Goal: Transaction & Acquisition: Purchase product/service

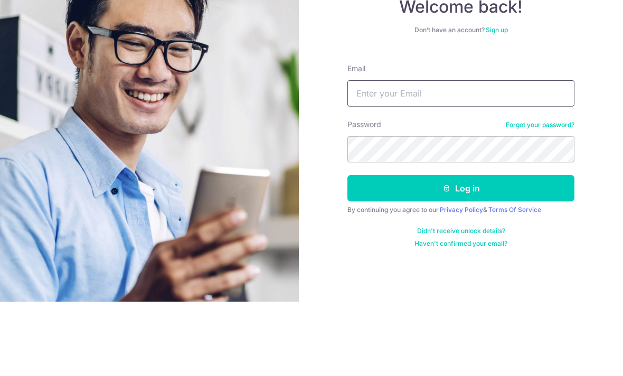
type input "[EMAIL_ADDRESS][DOMAIN_NAME]"
click at [461, 250] on button "Log in" at bounding box center [460, 263] width 227 height 26
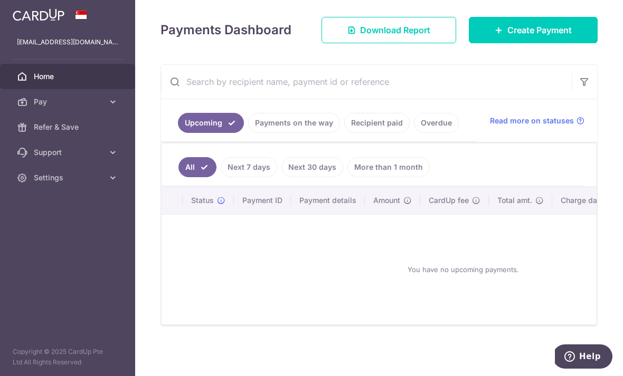
scroll to position [148, 0]
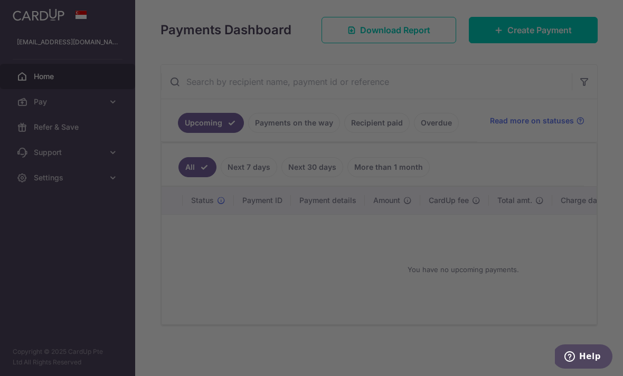
click at [547, 63] on div at bounding box center [314, 190] width 629 height 380
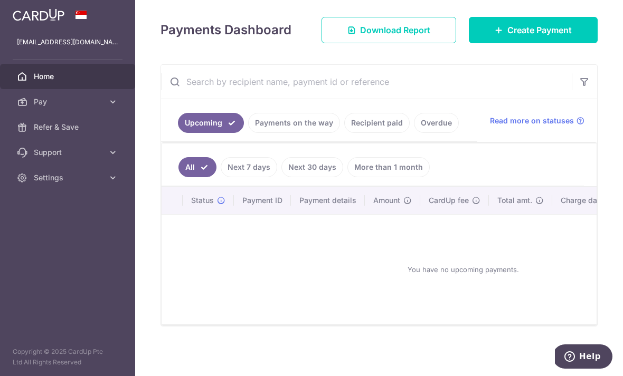
click at [545, 36] on span "Create Payment" at bounding box center [539, 30] width 64 height 13
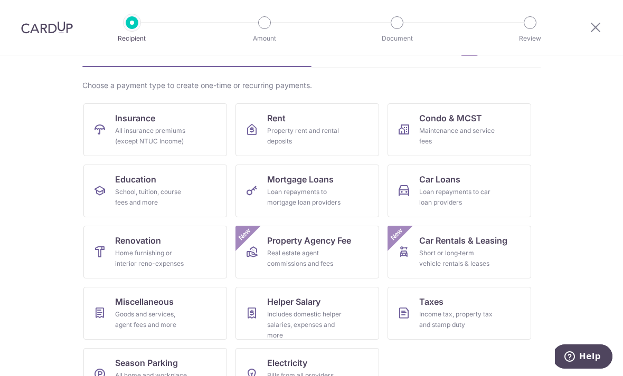
scroll to position [62, 0]
click at [172, 135] on div "All insurance premiums (except NTUC Income)" at bounding box center [153, 136] width 76 height 21
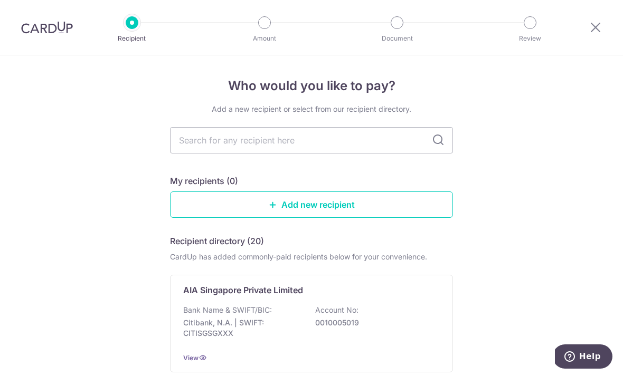
click at [348, 142] on input "text" at bounding box center [311, 140] width 283 height 26
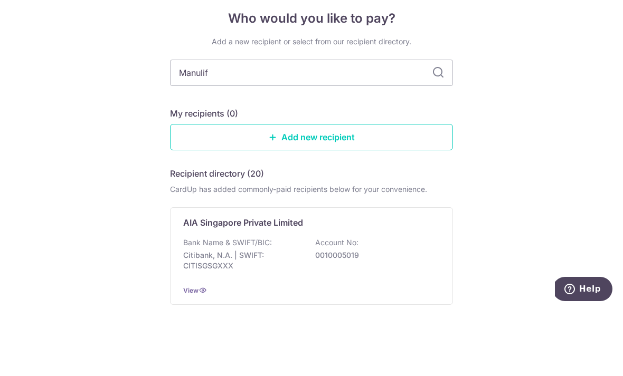
type input "Manulife"
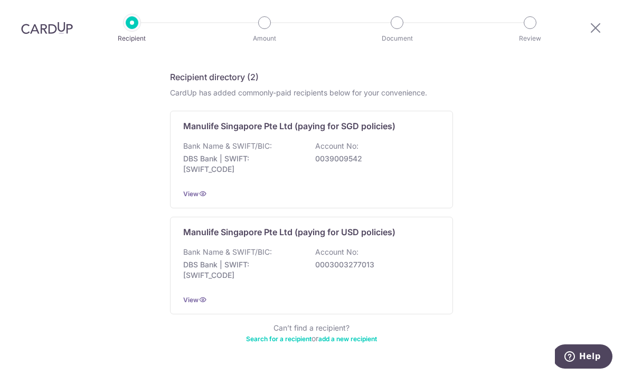
scroll to position [165, 0]
click at [381, 216] on div "Manulife Singapore Pte Ltd (paying for USD policies) Bank Name & SWIFT/BIC: DBS…" at bounding box center [311, 265] width 283 height 98
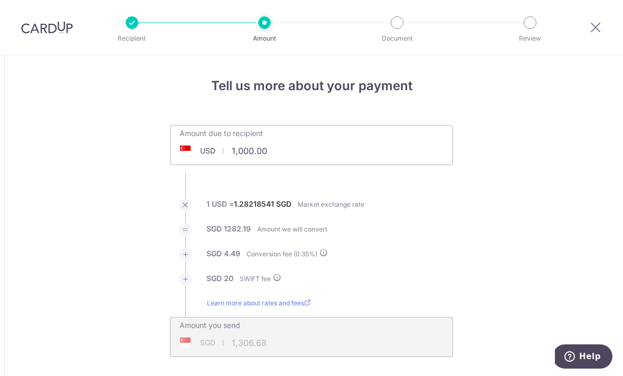
click at [296, 150] on input "1,000.00" at bounding box center [252, 151] width 163 height 24
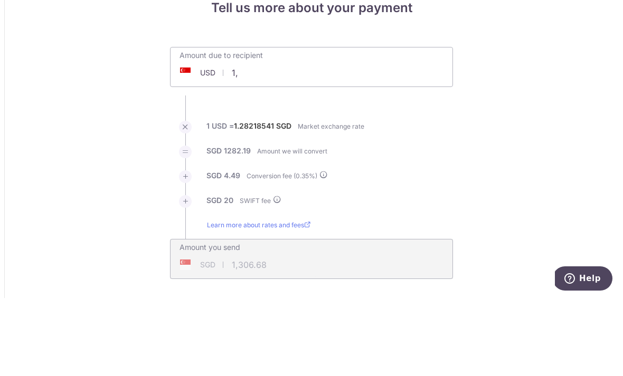
type input "1"
type input "6,000.00"
type input "7,739.88"
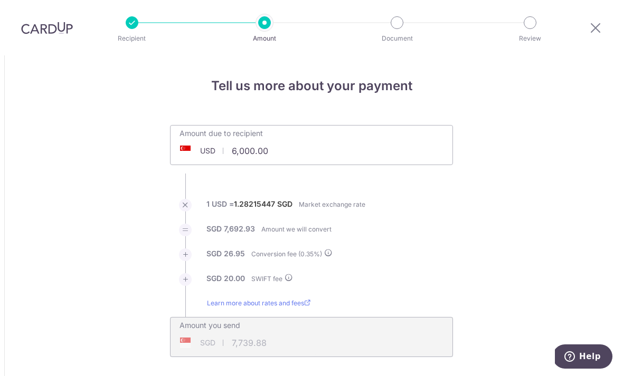
click at [291, 139] on input "6,000.00" at bounding box center [252, 151] width 163 height 24
type input "6,500.00"
type input "8,383.43"
click at [292, 139] on input "6,500.00" at bounding box center [252, 151] width 163 height 24
type input "6,000.00"
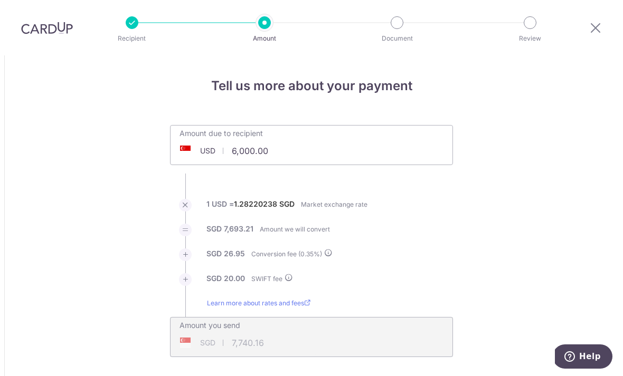
type input "7,740.19"
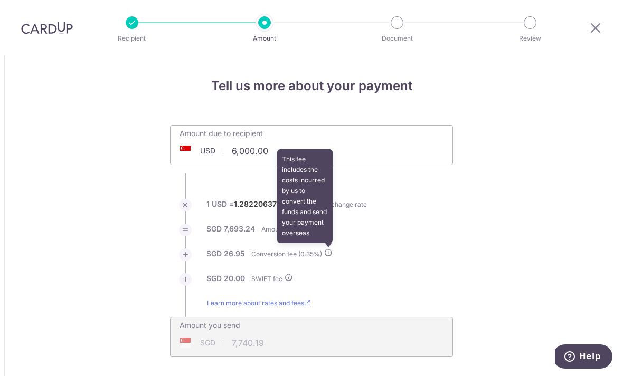
click at [333, 249] on icon at bounding box center [328, 253] width 8 height 8
type input "6,000.00"
type input "7,740.40"
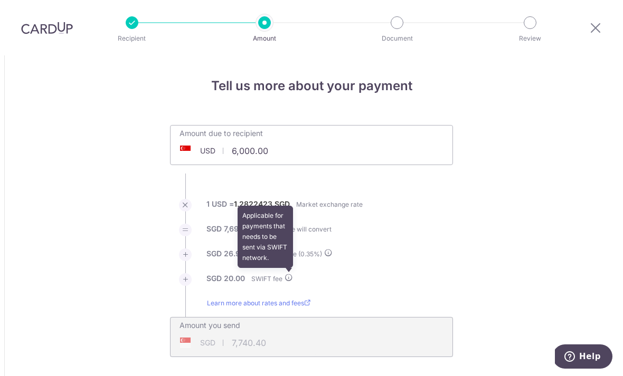
click at [291, 273] on icon at bounding box center [289, 277] width 8 height 8
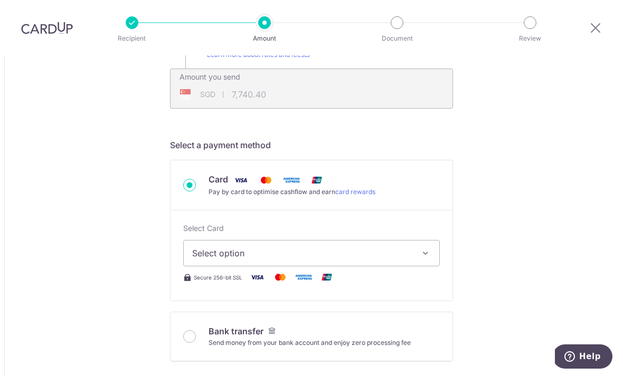
scroll to position [256, 0]
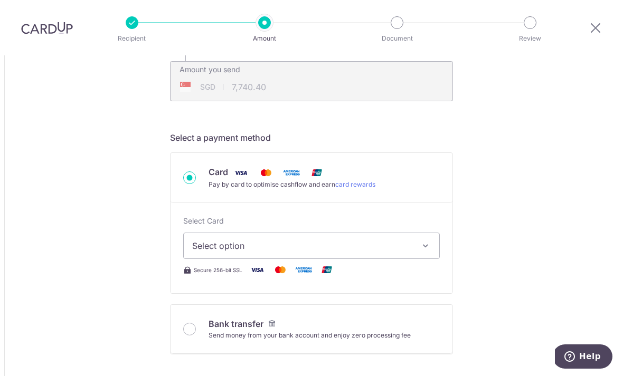
click at [416, 233] on button "Select option" at bounding box center [311, 246] width 257 height 26
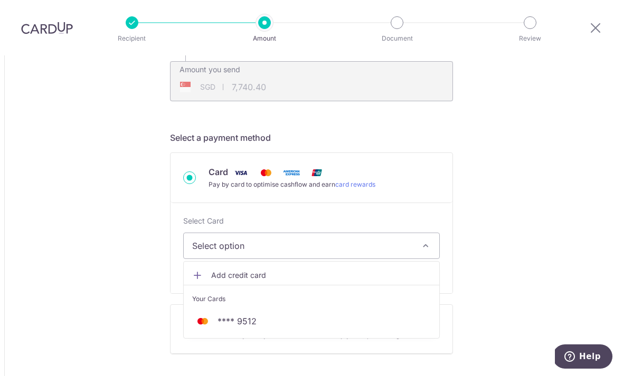
click at [248, 315] on span "**** 9512" at bounding box center [236, 321] width 39 height 13
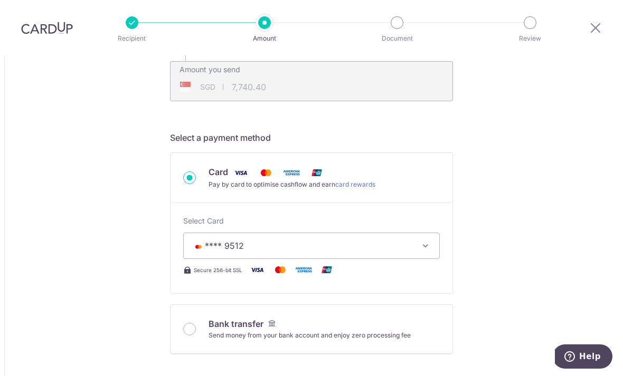
type input "6,000.00"
type input "7,740.52"
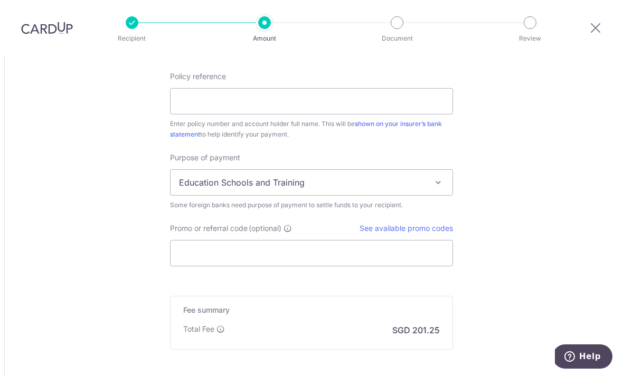
scroll to position [826, 0]
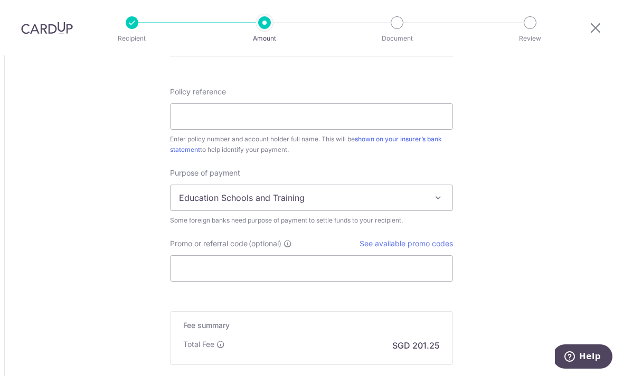
click at [440, 239] on link "See available promo codes" at bounding box center [406, 243] width 93 height 9
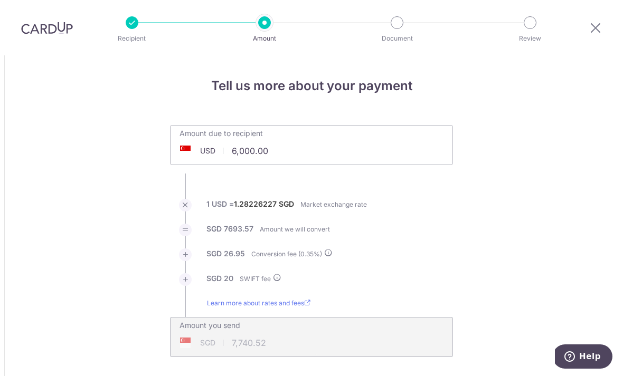
scroll to position [0, 0]
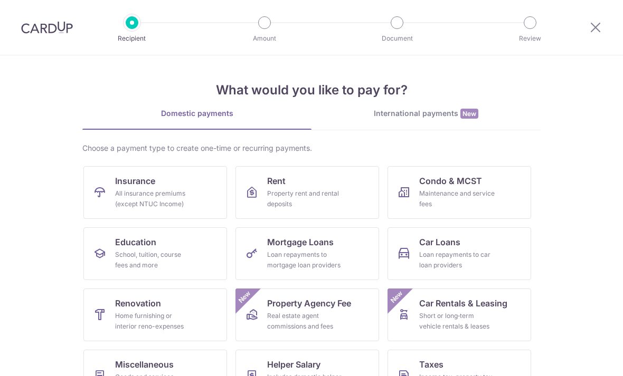
click at [437, 115] on div "International payments New" at bounding box center [425, 113] width 229 height 11
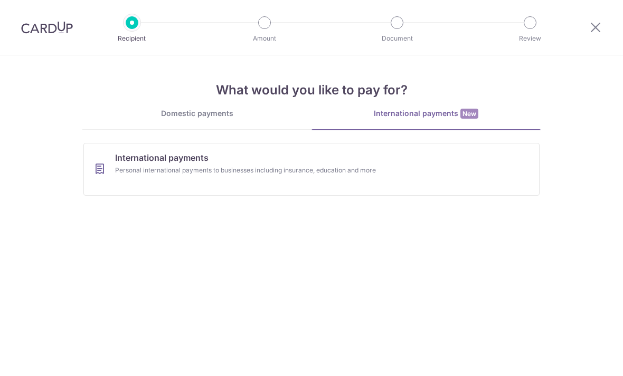
click at [222, 112] on div "Domestic payments" at bounding box center [196, 113] width 229 height 11
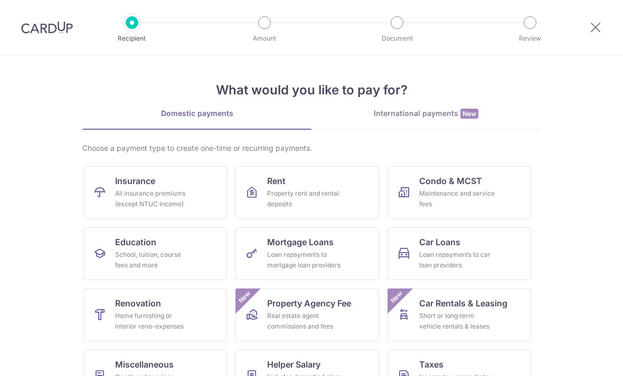
click at [590, 27] on icon at bounding box center [595, 27] width 13 height 13
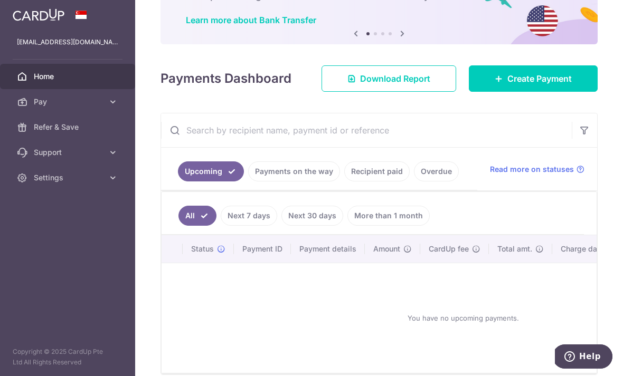
scroll to position [80, 0]
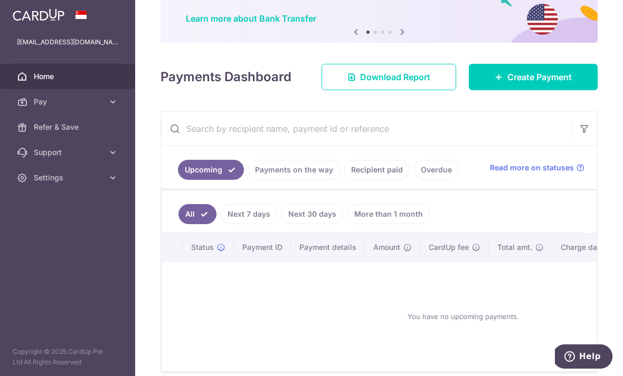
click at [409, 83] on span "Download Report" at bounding box center [395, 77] width 70 height 13
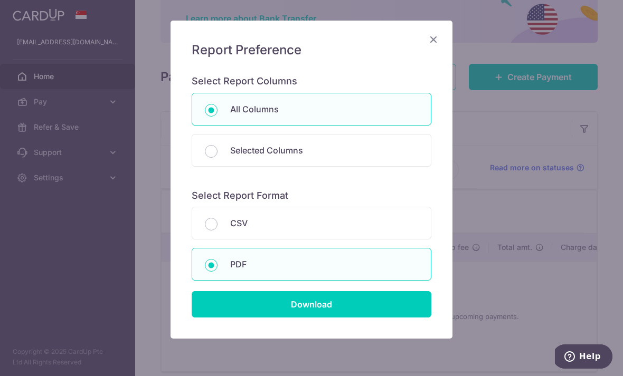
scroll to position [57, 0]
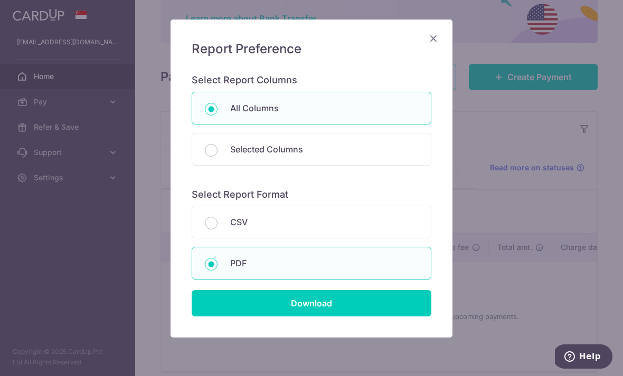
click at [326, 306] on input "Download" at bounding box center [312, 303] width 240 height 26
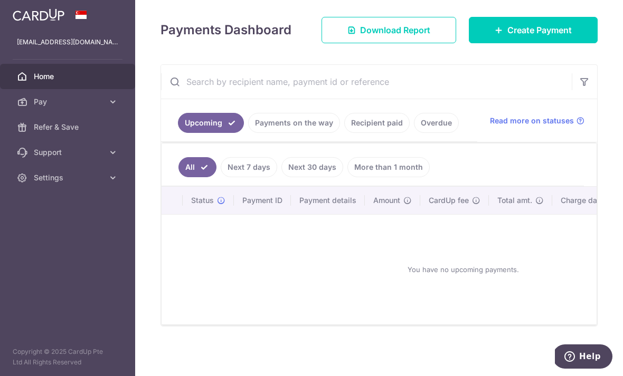
scroll to position [148, 0]
click at [565, 126] on span "Read more on statuses" at bounding box center [532, 121] width 84 height 11
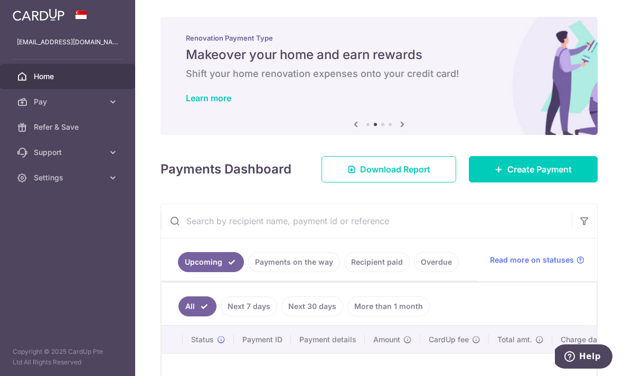
scroll to position [0, 0]
click at [0, 0] on icon "button" at bounding box center [0, 0] width 0 height 0
click at [112, 99] on icon at bounding box center [113, 102] width 11 height 11
click at [109, 242] on icon at bounding box center [113, 242] width 11 height 11
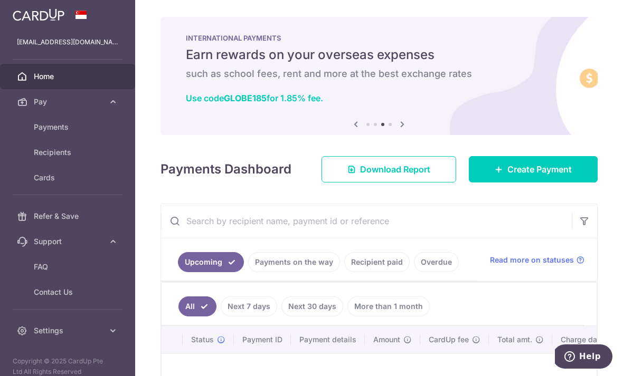
click at [75, 269] on span "FAQ" at bounding box center [69, 267] width 70 height 11
